Goal: Task Accomplishment & Management: Manage account settings

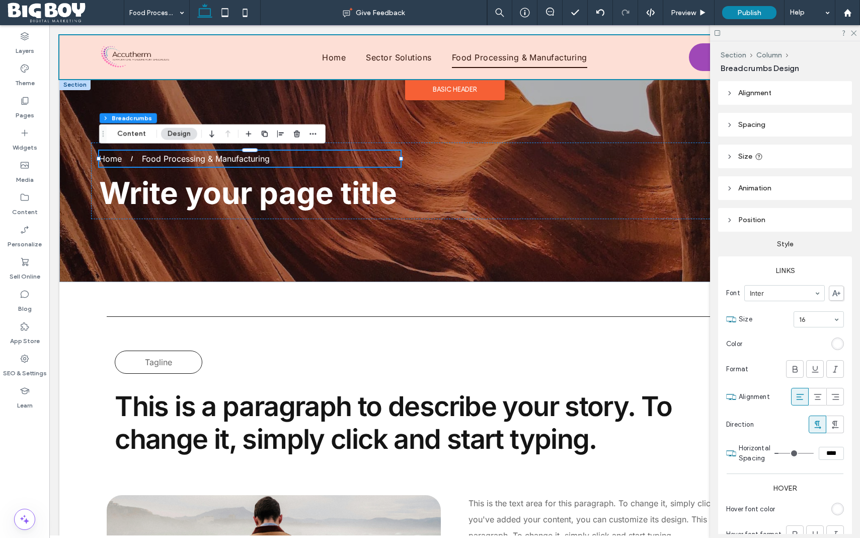
click at [437, 54] on div at bounding box center [454, 57] width 791 height 44
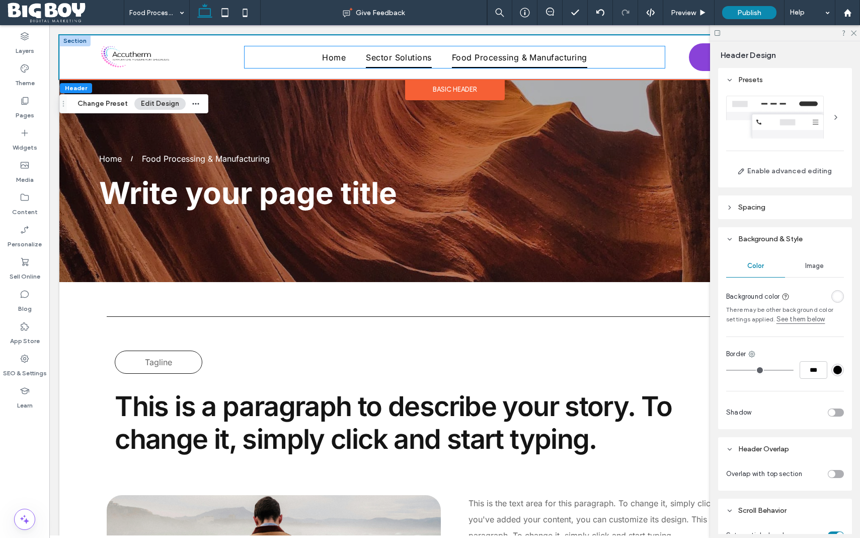
click at [430, 57] on span "Sector Solutions" at bounding box center [399, 56] width 66 height 21
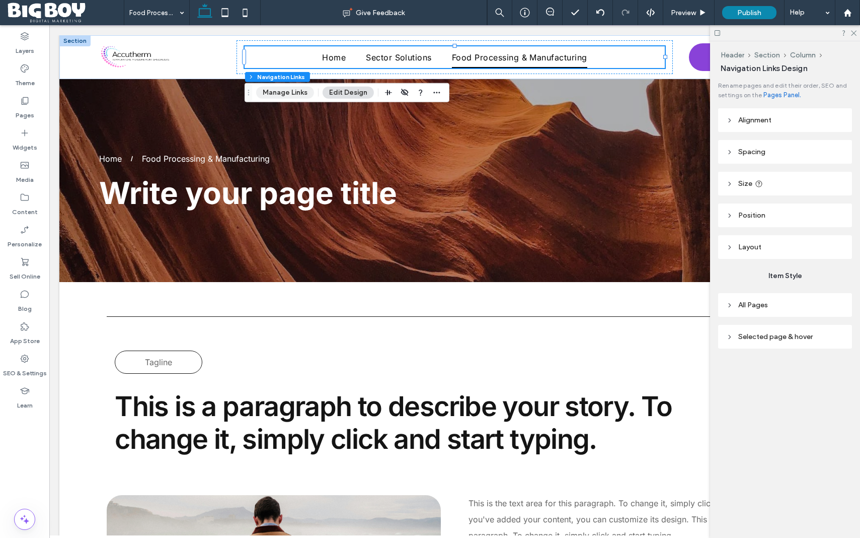
click at [283, 94] on button "Manage Links" at bounding box center [285, 93] width 58 height 12
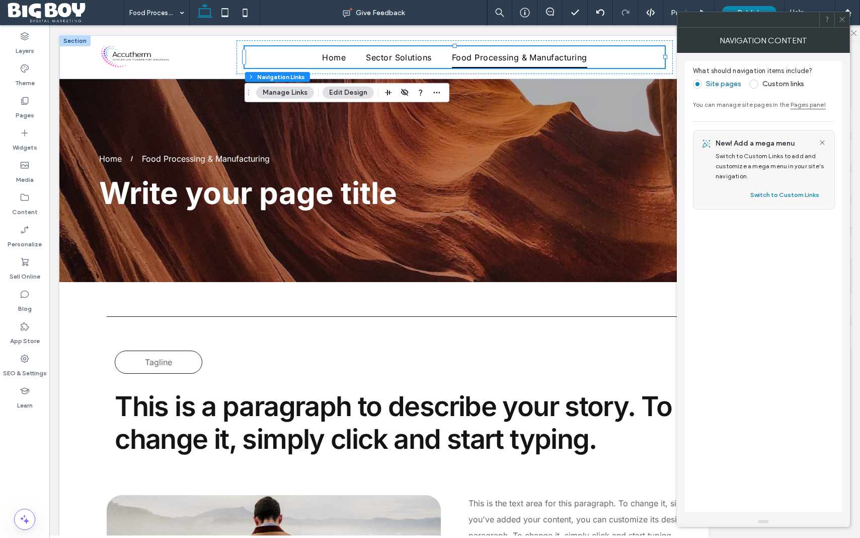
click at [752, 84] on span at bounding box center [753, 84] width 9 height 9
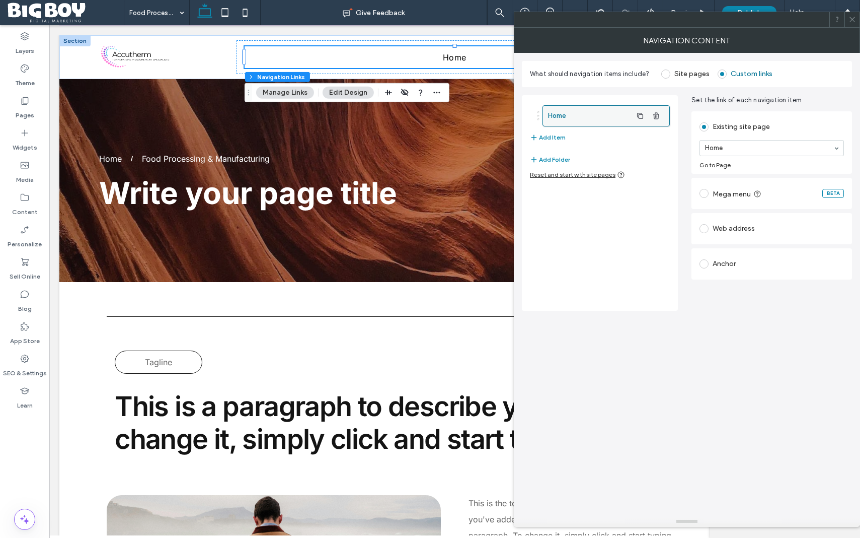
click at [609, 116] on label "Home" at bounding box center [590, 116] width 84 height 20
click at [553, 138] on button "Add Item" at bounding box center [548, 137] width 36 height 12
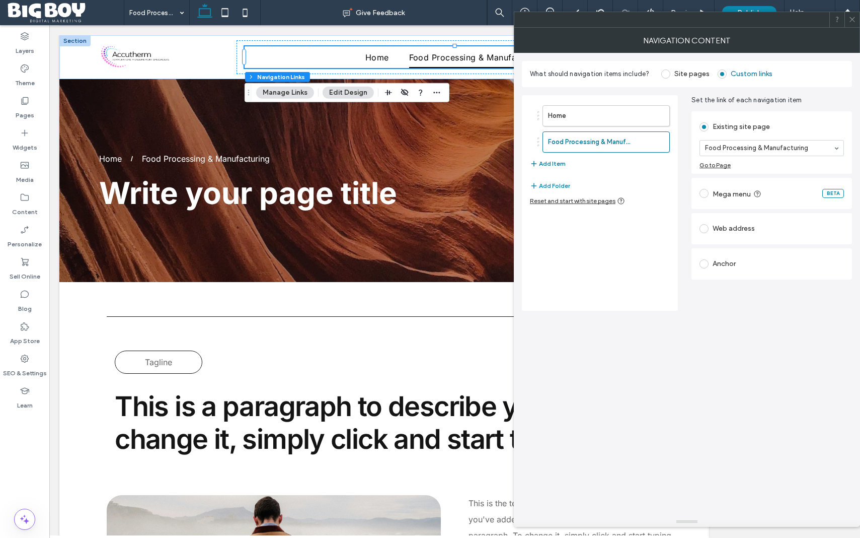
click at [556, 163] on button "Add Item" at bounding box center [548, 164] width 36 height 12
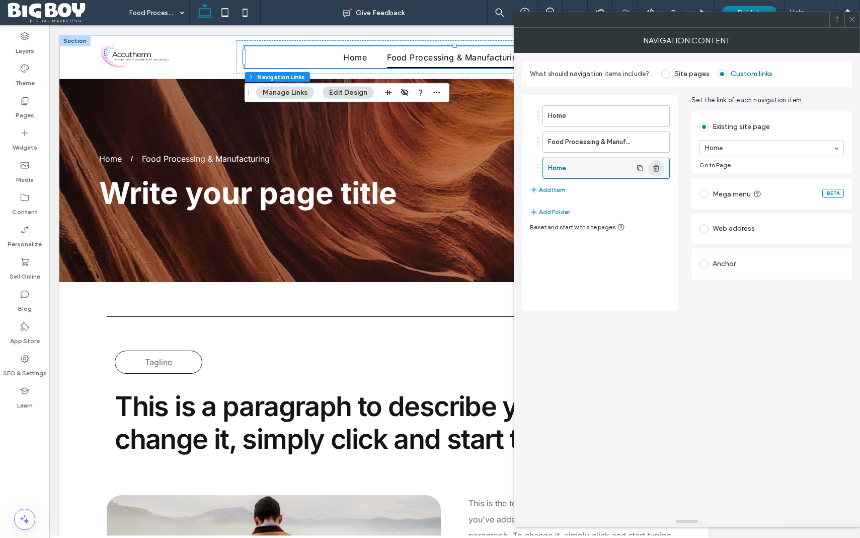
click at [660, 166] on span "button" at bounding box center [656, 168] width 16 height 16
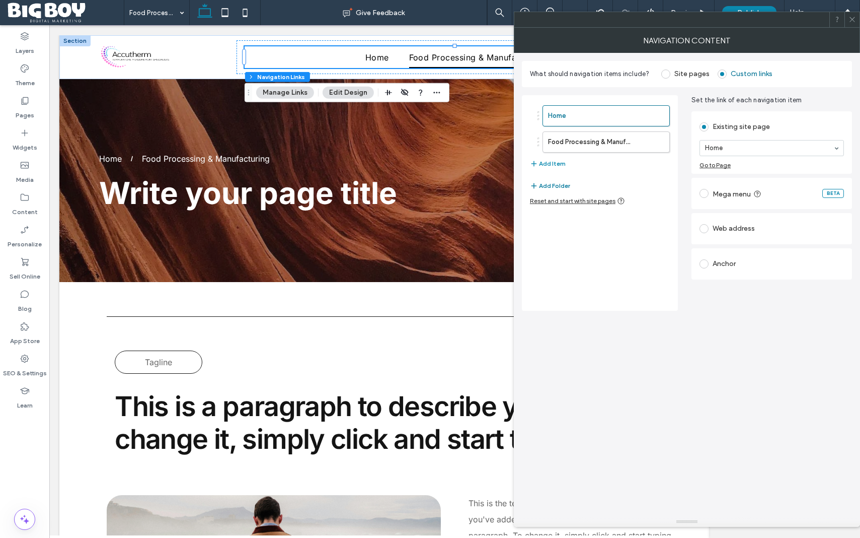
click at [550, 184] on button "Add Folder" at bounding box center [550, 186] width 40 height 12
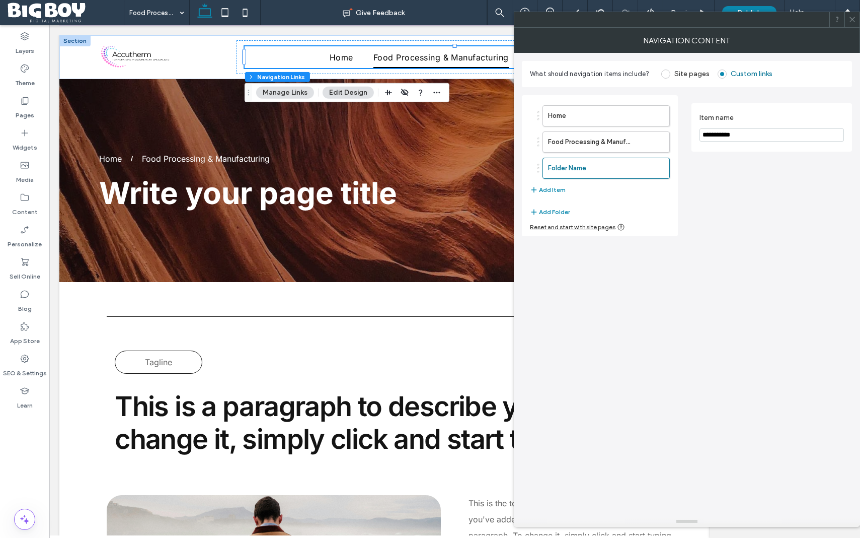
click at [733, 137] on input "**********" at bounding box center [772, 134] width 144 height 13
drag, startPoint x: 762, startPoint y: 136, endPoint x: 701, endPoint y: 134, distance: 60.4
click at [701, 134] on input "**********" at bounding box center [772, 134] width 144 height 13
type input "**********"
drag, startPoint x: 609, startPoint y: 167, endPoint x: 605, endPoint y: 144, distance: 22.9
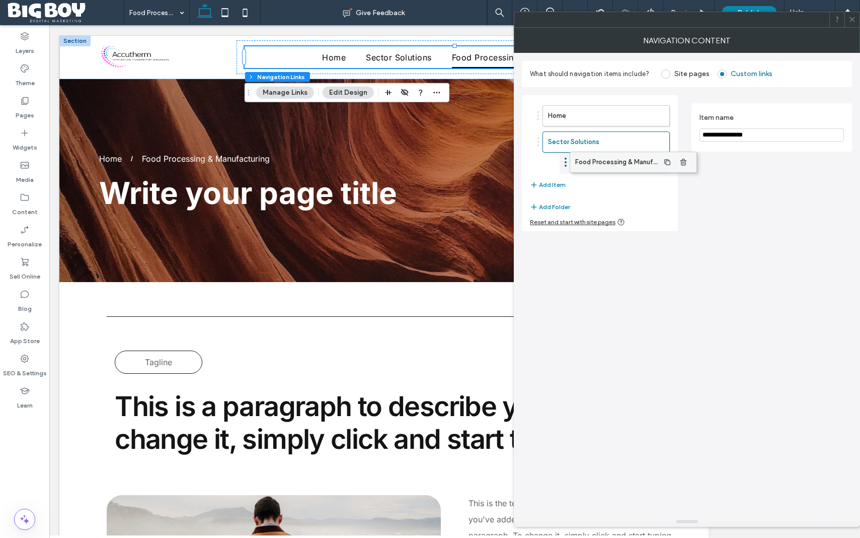
drag, startPoint x: 593, startPoint y: 169, endPoint x: 621, endPoint y: 163, distance: 27.8
click at [855, 20] on icon at bounding box center [853, 20] width 8 height 8
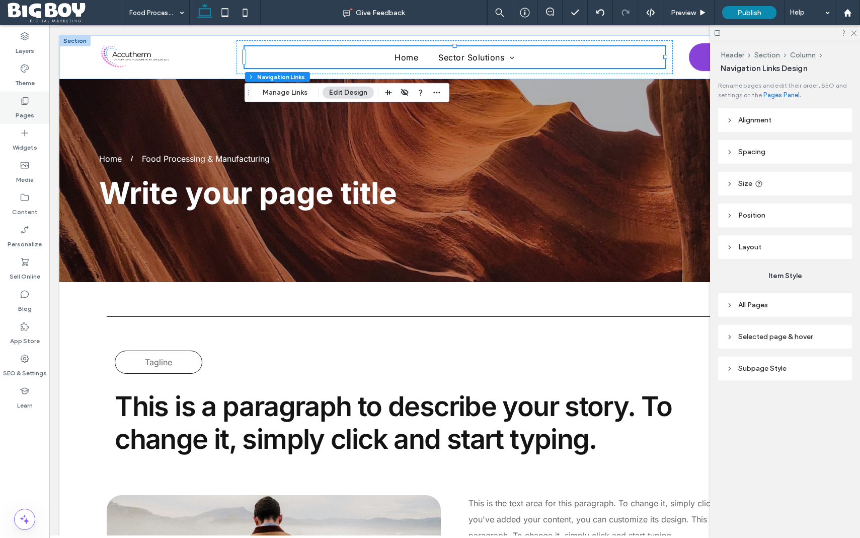
click at [27, 106] on label "Pages" at bounding box center [25, 113] width 19 height 14
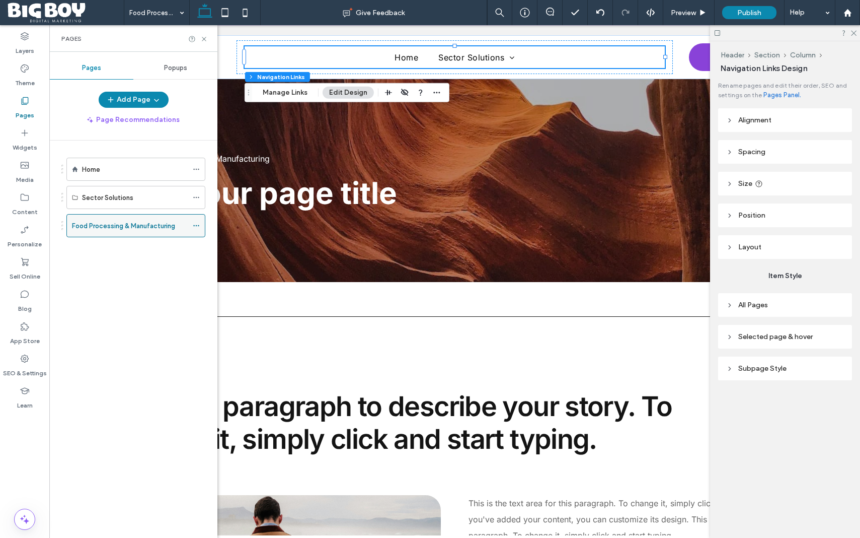
click at [197, 224] on icon at bounding box center [196, 225] width 7 height 7
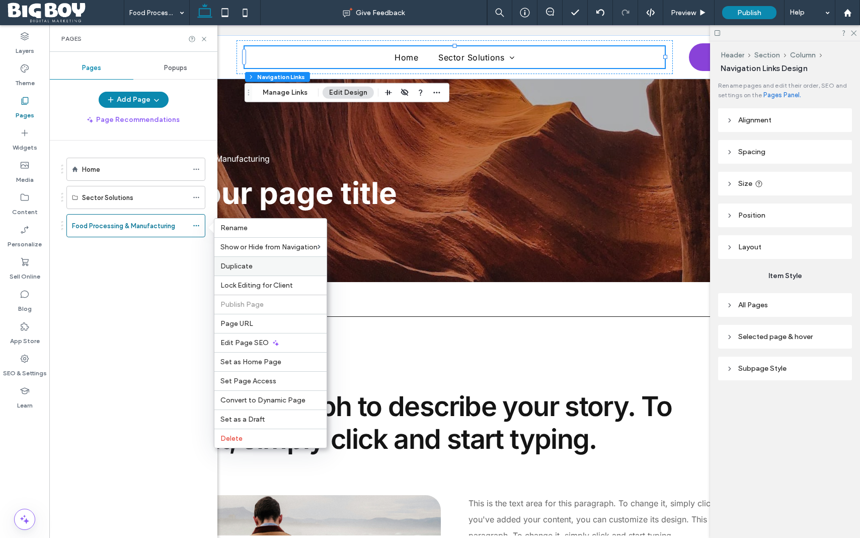
click at [243, 271] on div "Duplicate" at bounding box center [270, 265] width 112 height 19
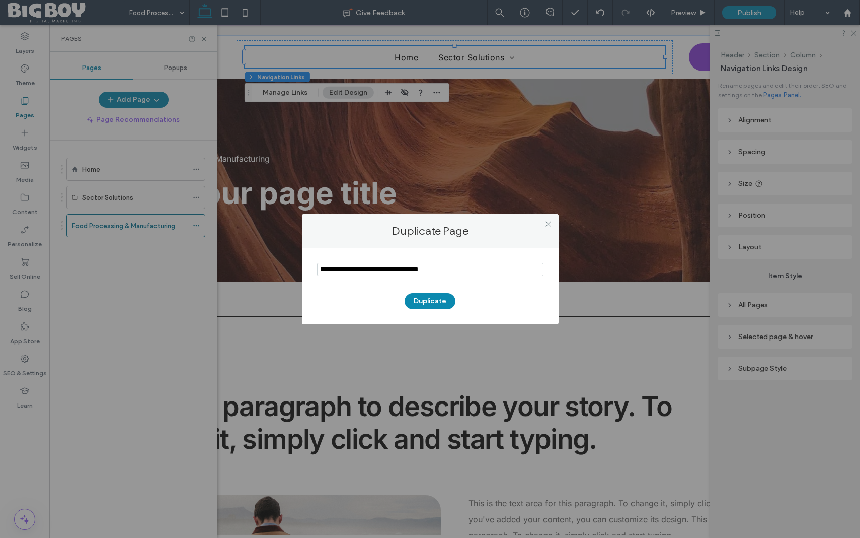
drag, startPoint x: 451, startPoint y: 271, endPoint x: 304, endPoint y: 272, distance: 147.5
click at [304, 272] on div "Duplicate" at bounding box center [430, 286] width 257 height 77
paste input "**********"
type input "**********"
click at [434, 300] on button "Duplicate" at bounding box center [430, 301] width 51 height 16
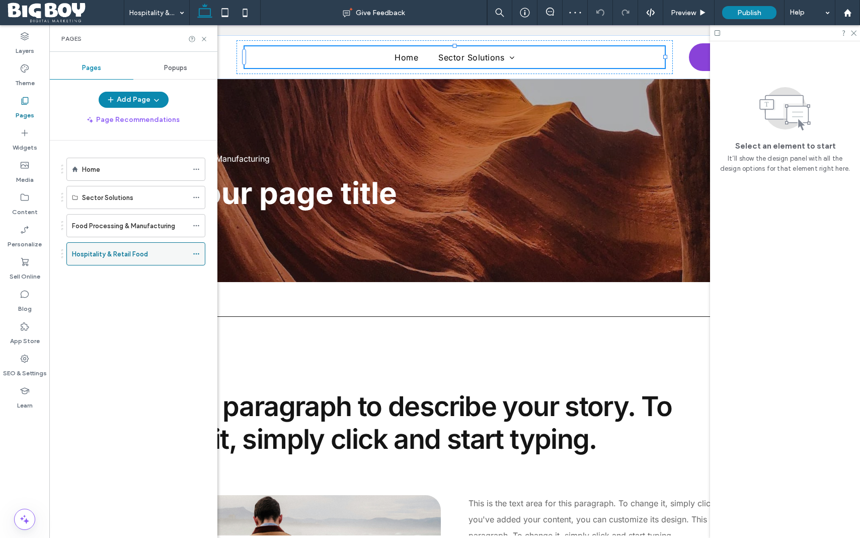
click at [196, 252] on icon at bounding box center [196, 253] width 7 height 7
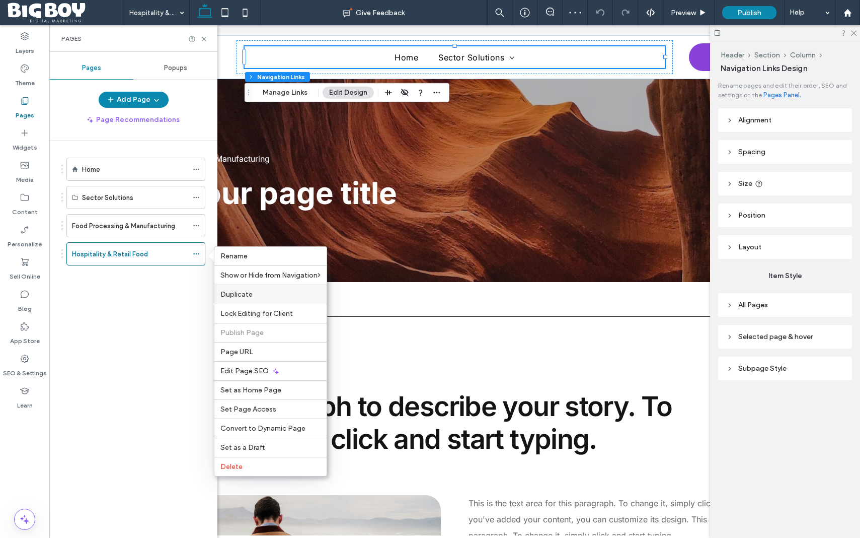
click at [254, 296] on label "Duplicate" at bounding box center [270, 294] width 100 height 9
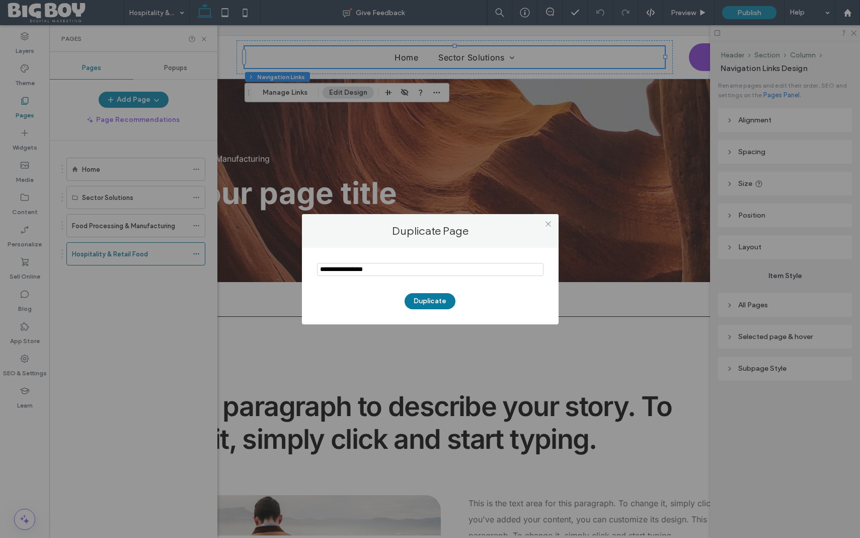
type input "**********"
click at [433, 300] on button "Duplicate" at bounding box center [430, 301] width 51 height 16
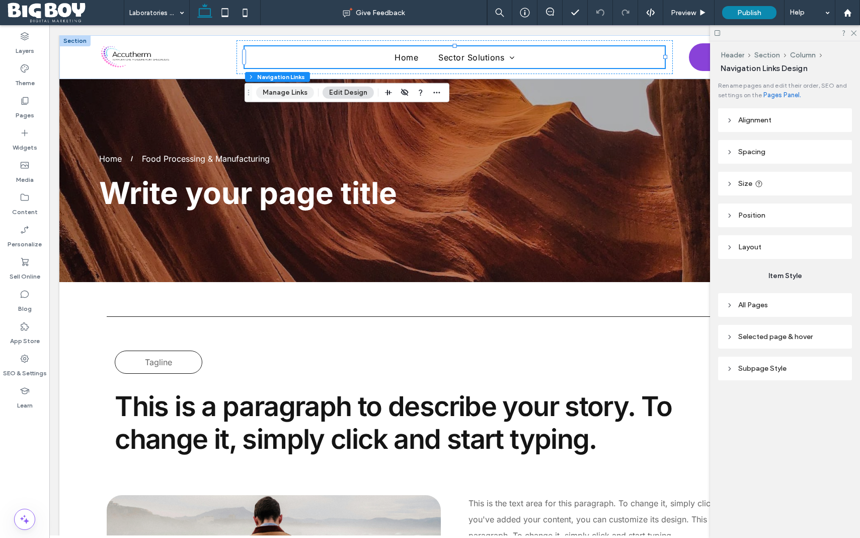
click at [285, 92] on button "Manage Links" at bounding box center [285, 93] width 58 height 12
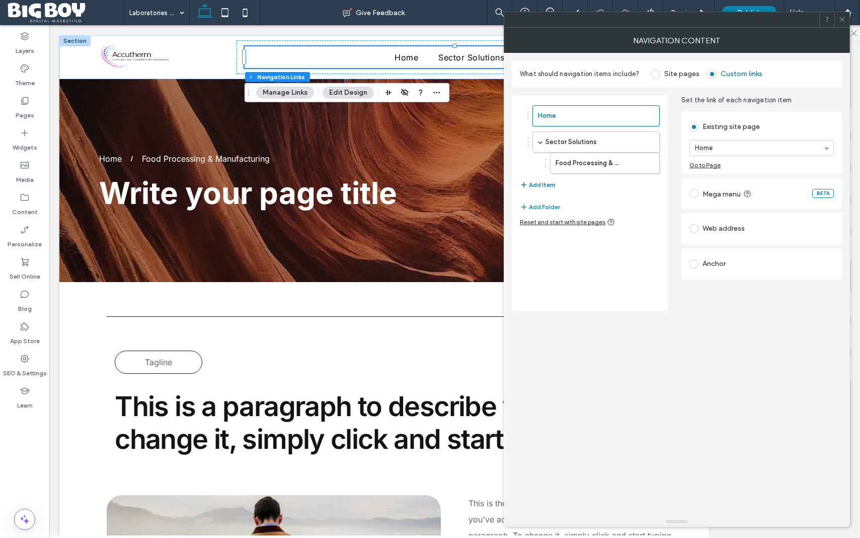
click at [545, 183] on button "Add Item" at bounding box center [538, 185] width 36 height 12
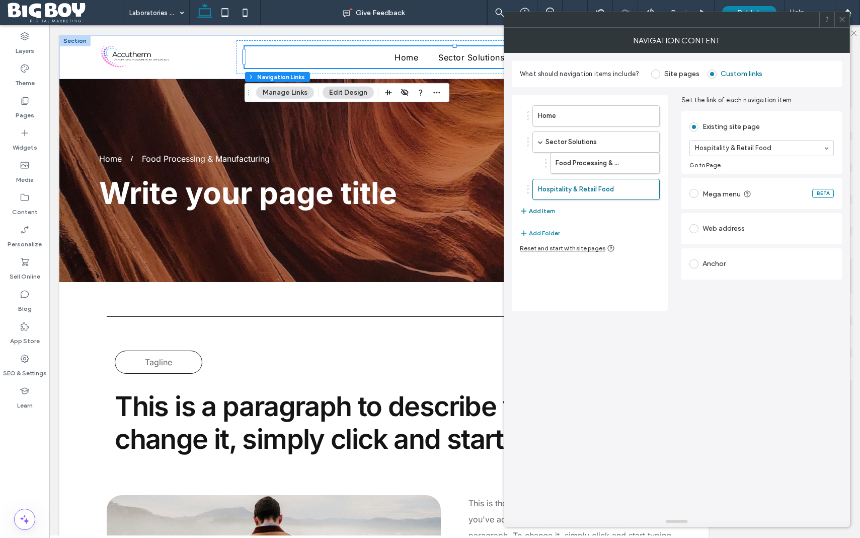
click at [549, 211] on button "Add Item" at bounding box center [538, 211] width 36 height 12
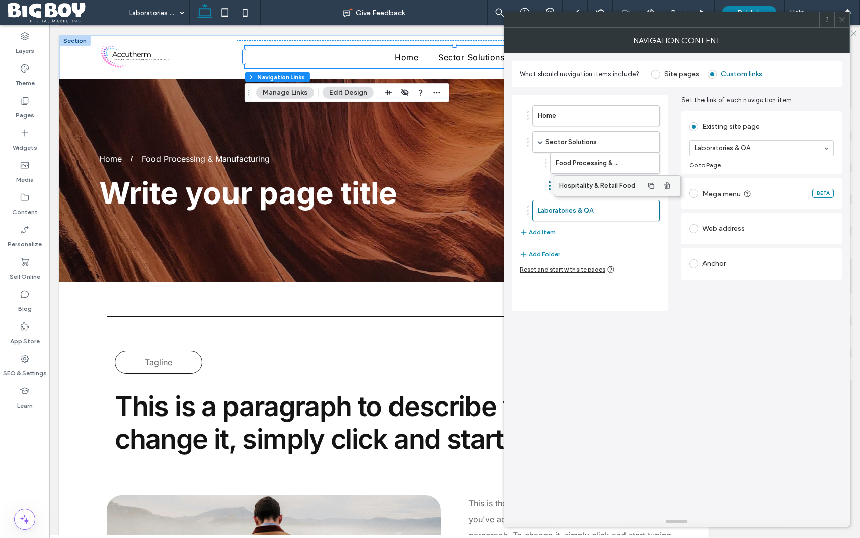
drag, startPoint x: 567, startPoint y: 187, endPoint x: 588, endPoint y: 184, distance: 21.4
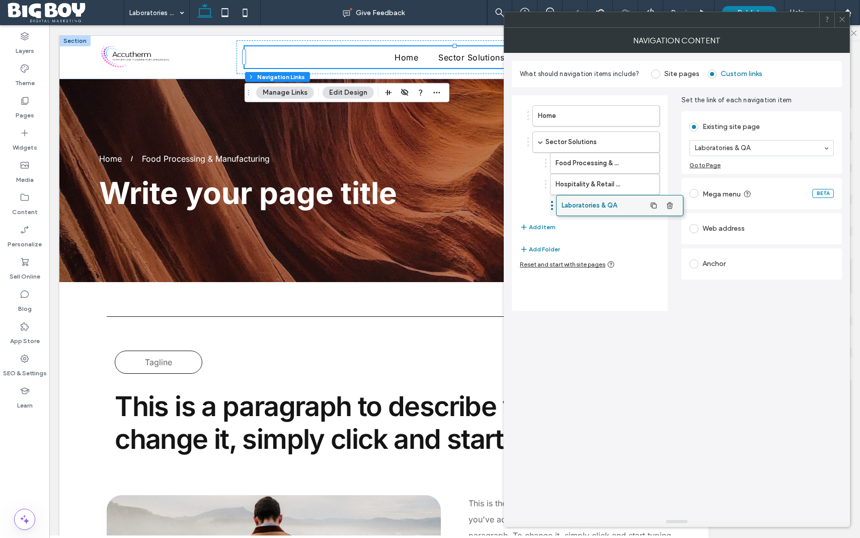
drag, startPoint x: 569, startPoint y: 209, endPoint x: 592, endPoint y: 204, distance: 24.2
click at [842, 19] on use at bounding box center [842, 19] width 5 height 5
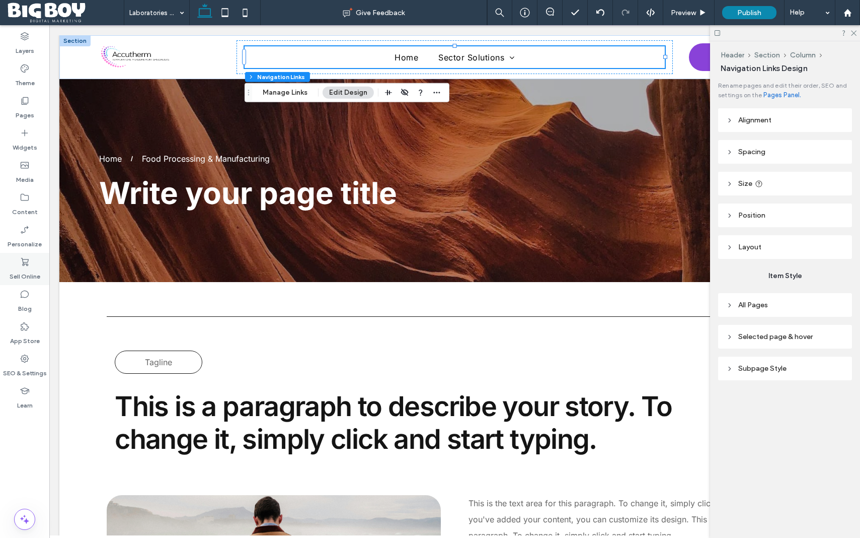
click at [30, 270] on label "Sell Online" at bounding box center [25, 274] width 31 height 14
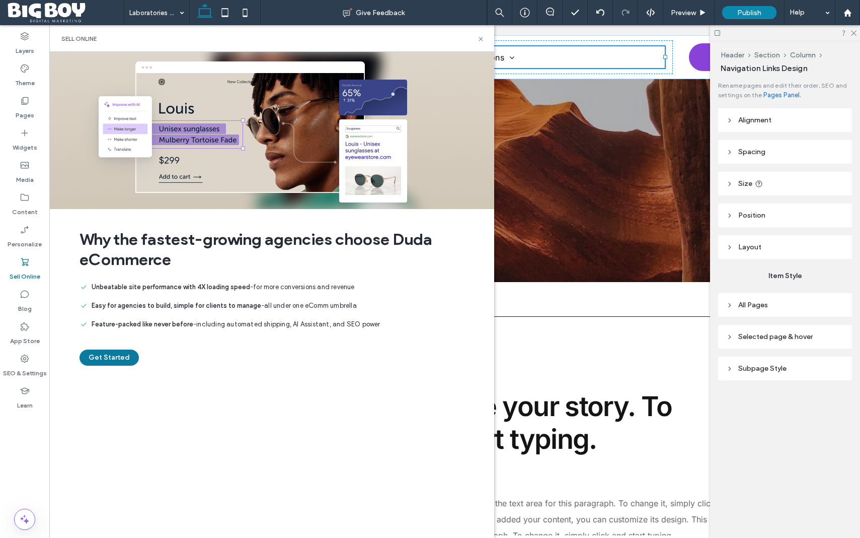
click at [108, 359] on button "Get Started" at bounding box center [109, 357] width 59 height 16
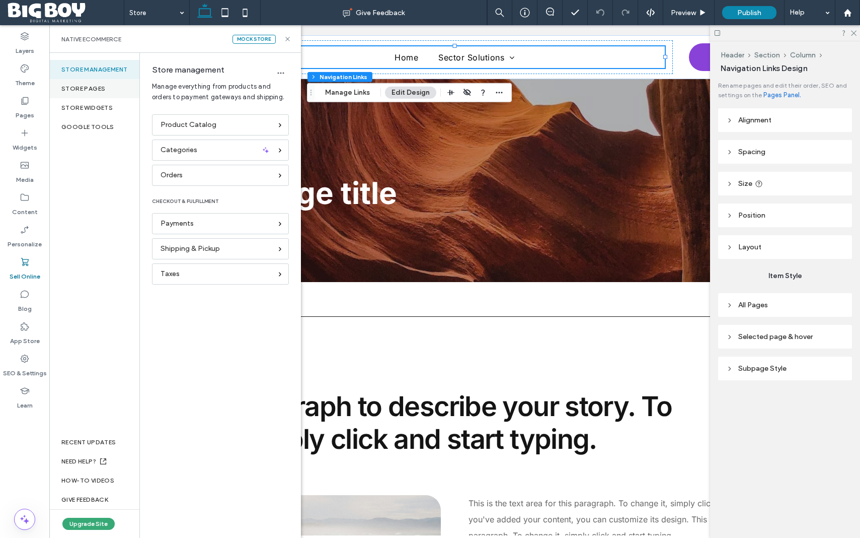
click at [79, 88] on div "Store pages" at bounding box center [94, 88] width 90 height 19
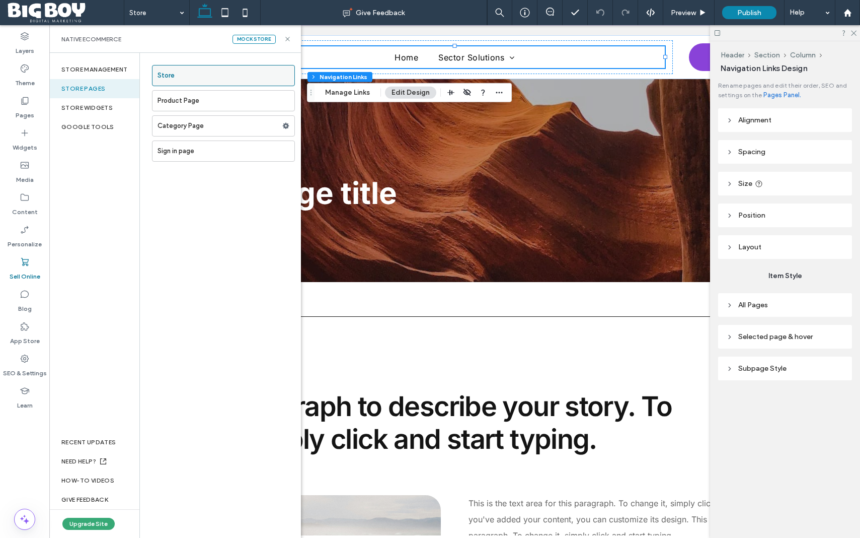
click at [203, 79] on label "Store" at bounding box center [226, 75] width 137 height 20
click at [22, 109] on label "Pages" at bounding box center [25, 113] width 19 height 14
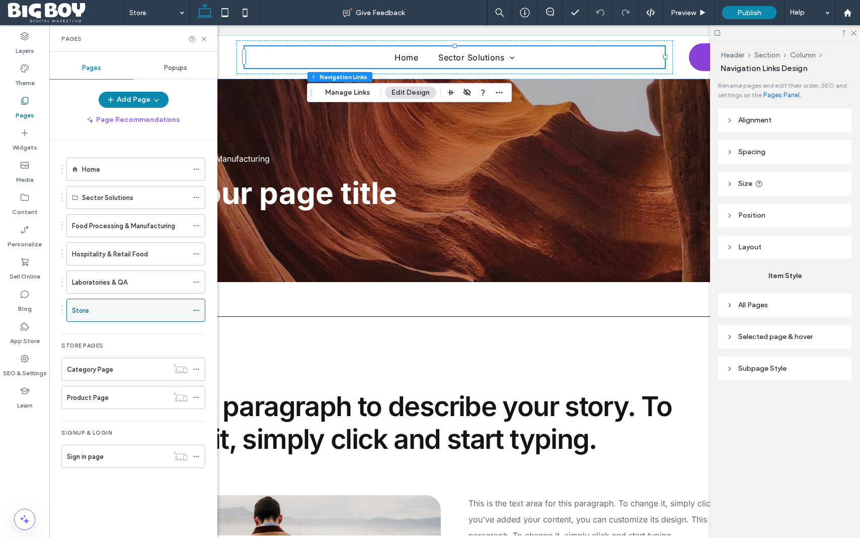
click at [197, 310] on icon at bounding box center [196, 310] width 7 height 7
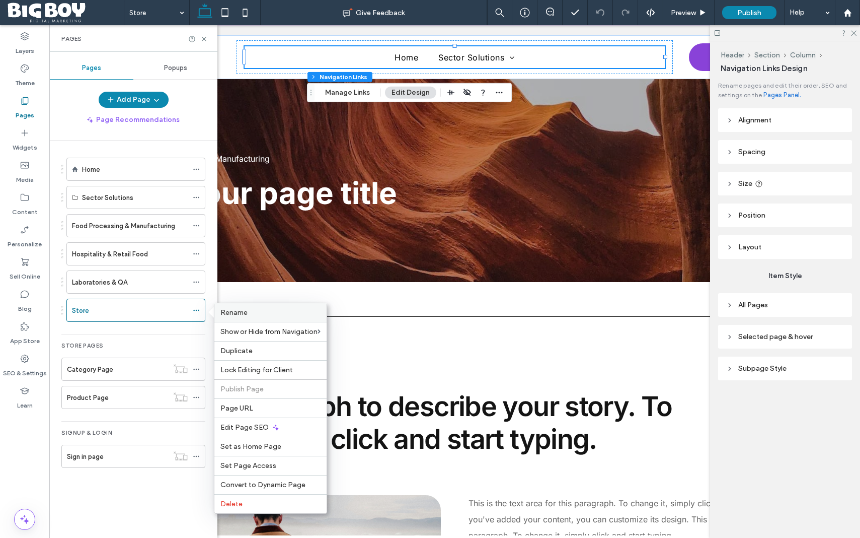
click at [234, 315] on span "Rename" at bounding box center [233, 312] width 27 height 9
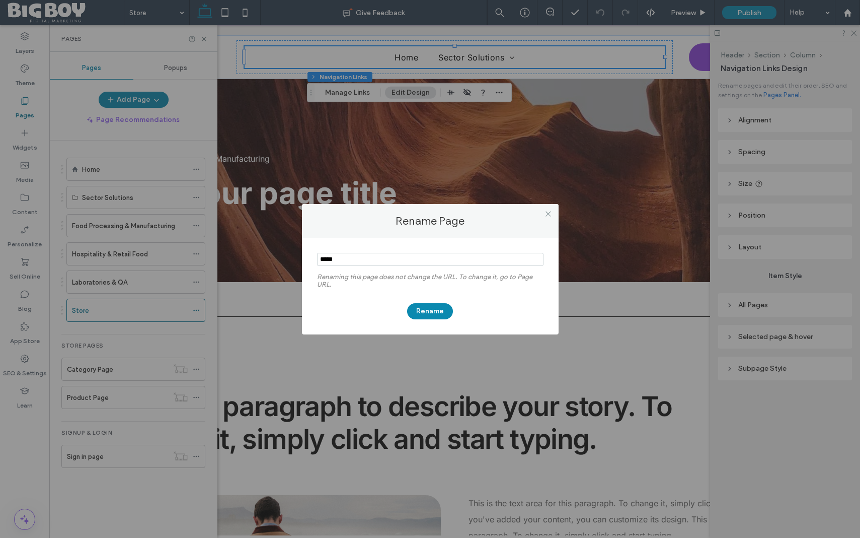
click at [329, 257] on input "notEmpty" at bounding box center [430, 259] width 227 height 13
type input "**********"
click at [428, 313] on button "Rename" at bounding box center [430, 311] width 46 height 16
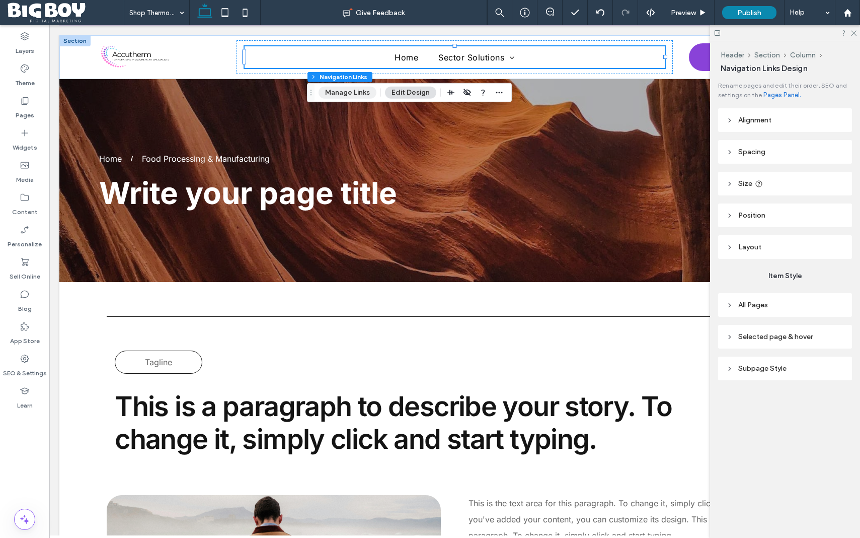
click at [339, 93] on button "Manage Links" at bounding box center [348, 93] width 58 height 12
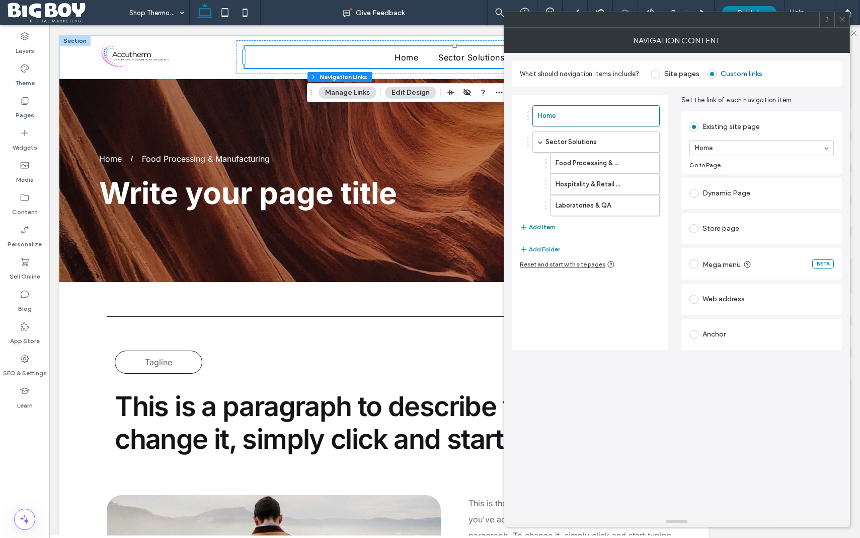
click at [542, 228] on button "Add Item" at bounding box center [538, 227] width 36 height 12
click at [727, 228] on div "Store page" at bounding box center [762, 228] width 144 height 16
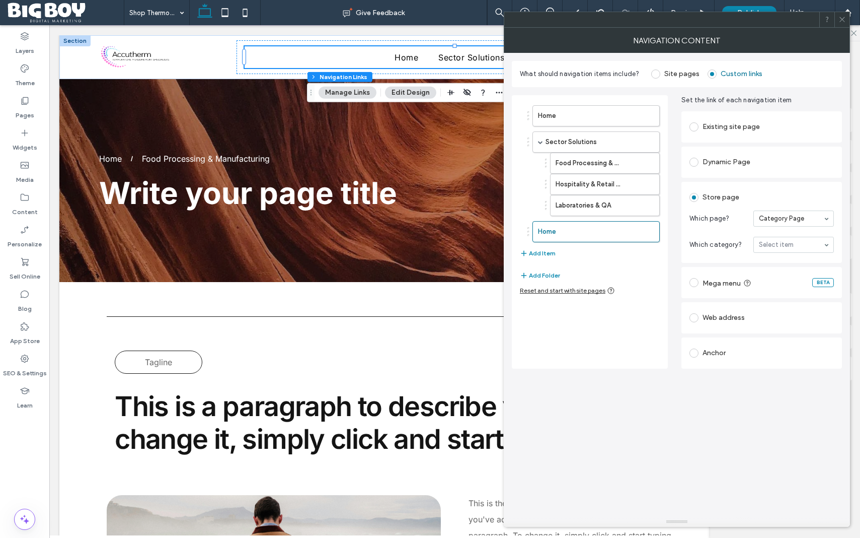
click at [744, 232] on section "Which category? Select item" at bounding box center [762, 245] width 144 height 26
click at [727, 123] on div "Existing site page" at bounding box center [762, 127] width 144 height 16
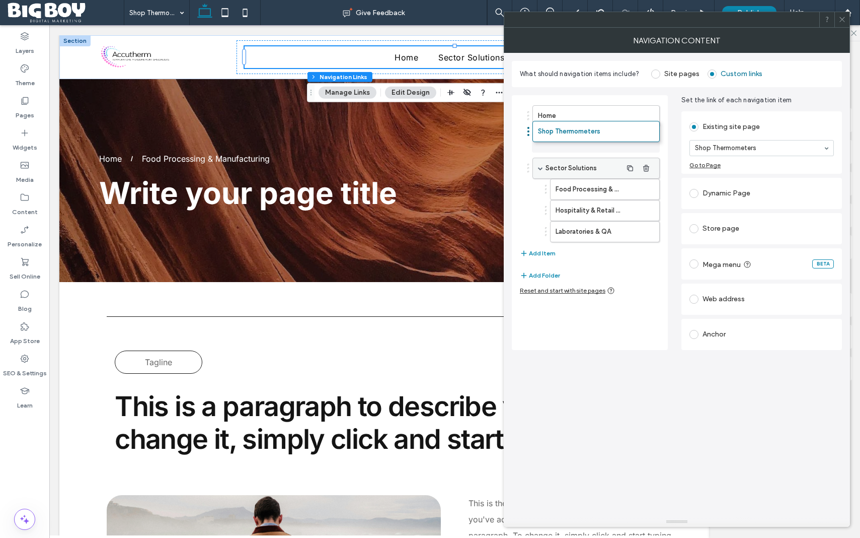
drag, startPoint x: 601, startPoint y: 232, endPoint x: 601, endPoint y: 133, distance: 98.2
click at [647, 116] on use "button" at bounding box center [646, 115] width 6 height 7
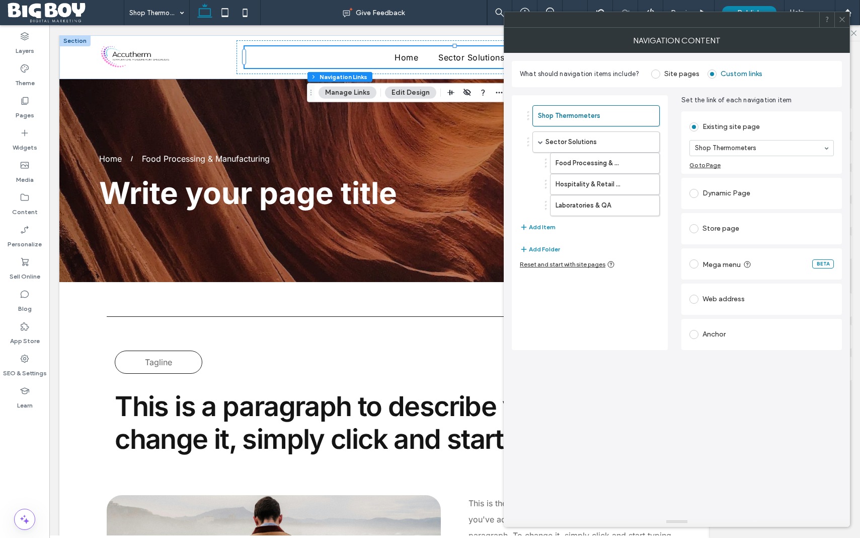
click at [845, 18] on icon at bounding box center [843, 20] width 8 height 8
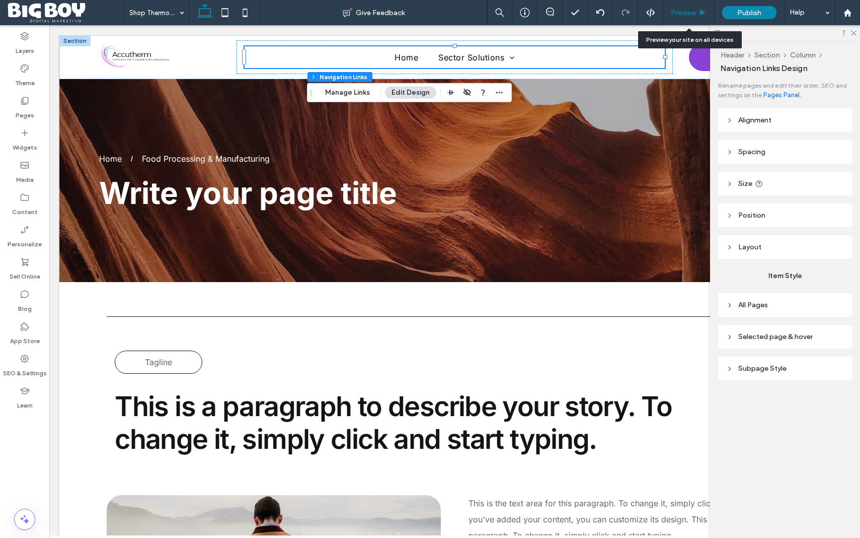
click at [689, 13] on span "Preview" at bounding box center [683, 13] width 25 height 9
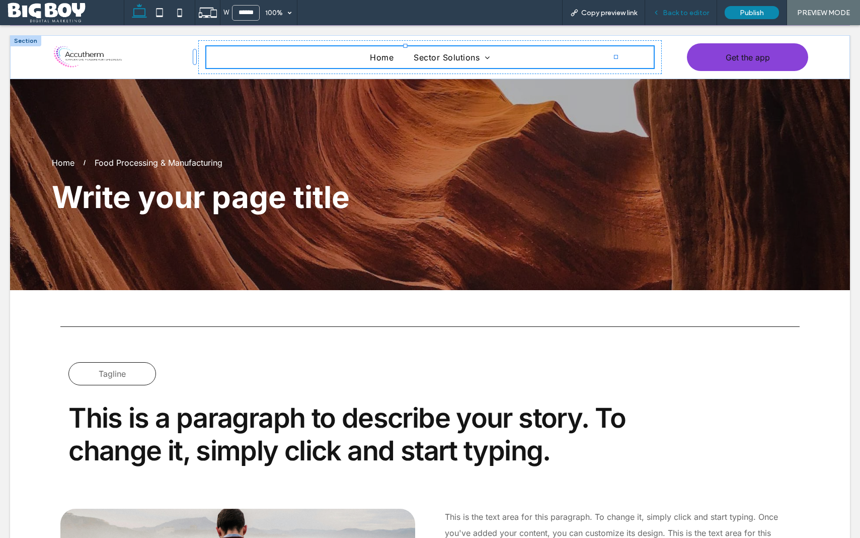
click at [685, 16] on span "Back to editor" at bounding box center [686, 13] width 46 height 9
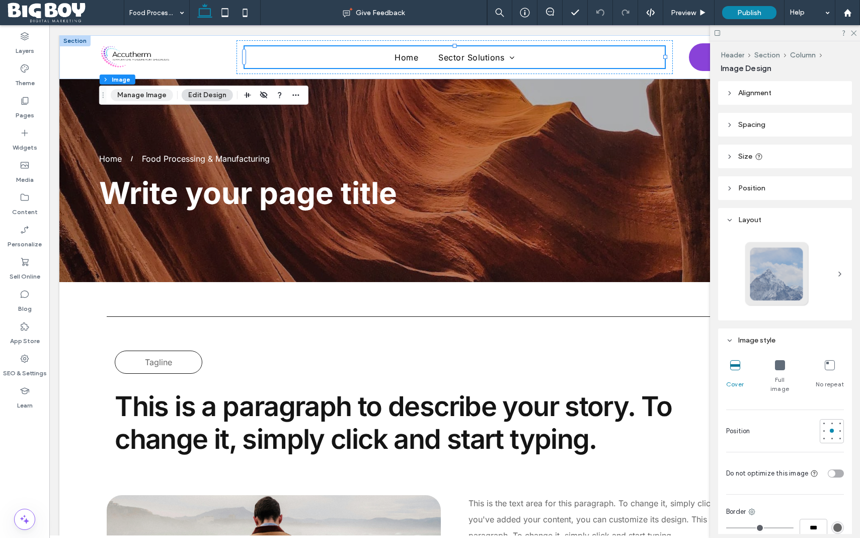
click at [140, 95] on button "Manage Image" at bounding box center [142, 95] width 62 height 12
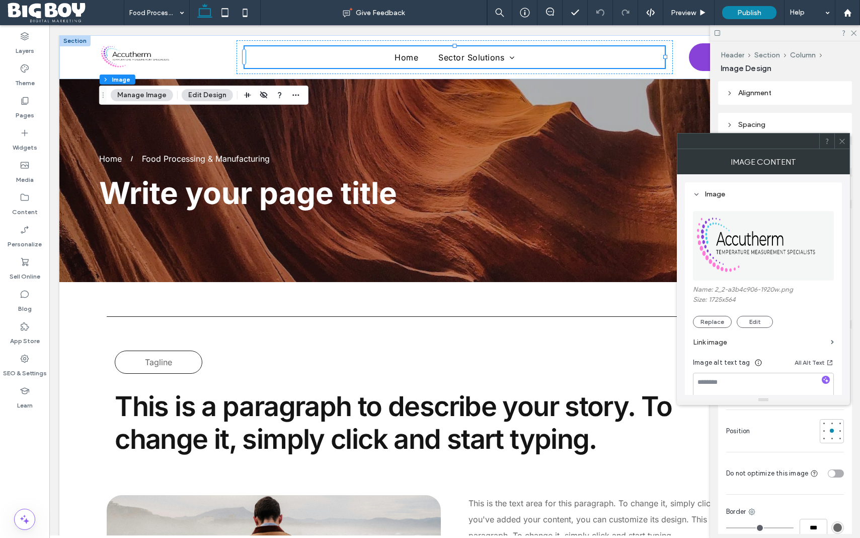
click at [806, 343] on label "Link image" at bounding box center [760, 342] width 134 height 19
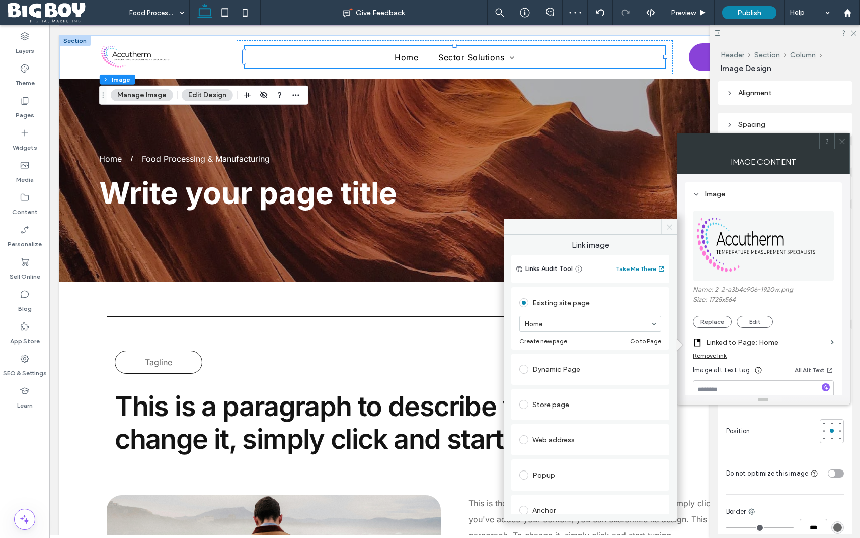
click at [669, 230] on icon at bounding box center [670, 227] width 8 height 8
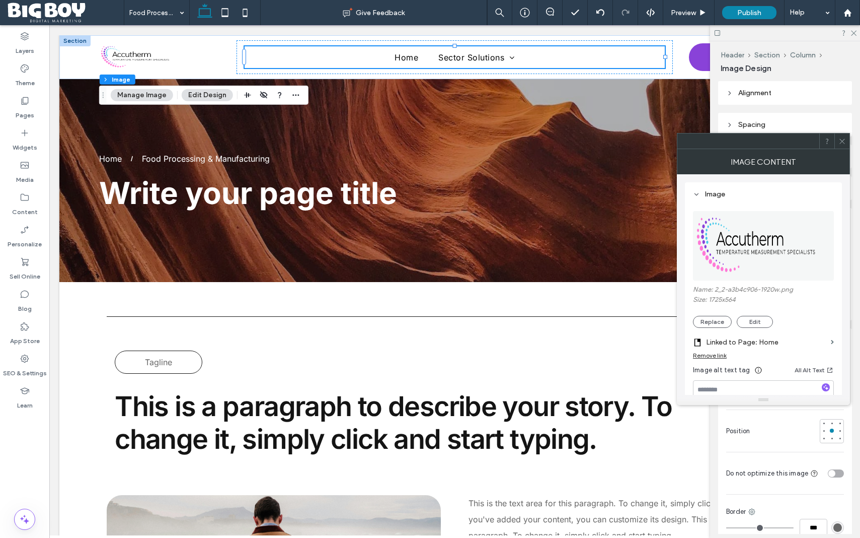
click at [844, 141] on icon at bounding box center [843, 141] width 8 height 8
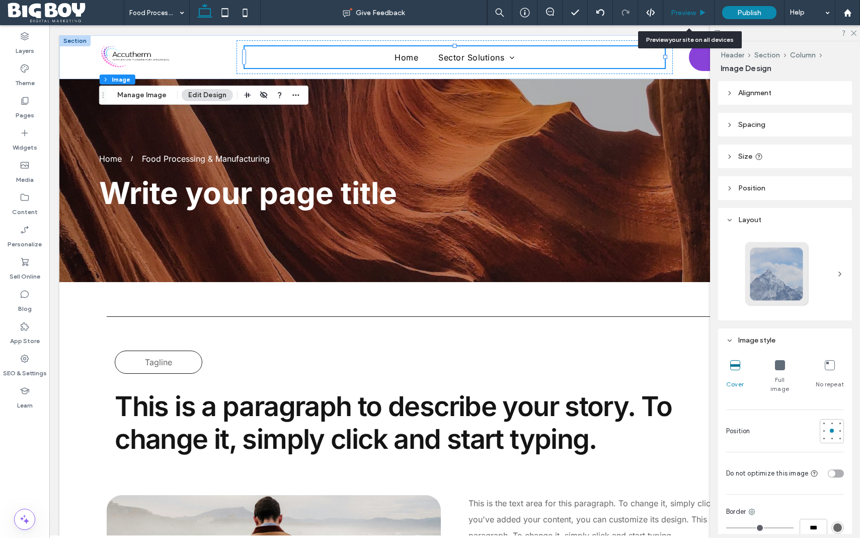
click at [681, 13] on span "Preview" at bounding box center [683, 13] width 25 height 9
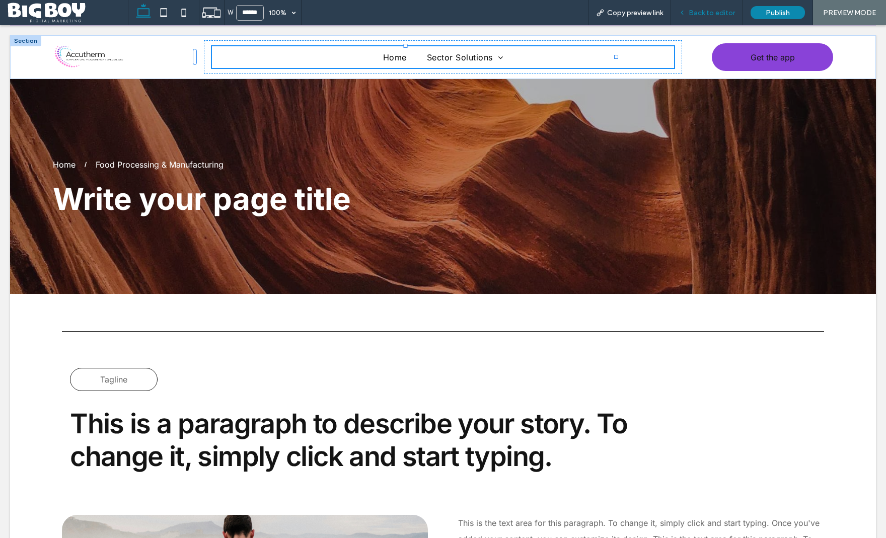
click at [705, 15] on span "Back to editor" at bounding box center [712, 13] width 46 height 9
